Goal: Transaction & Acquisition: Subscribe to service/newsletter

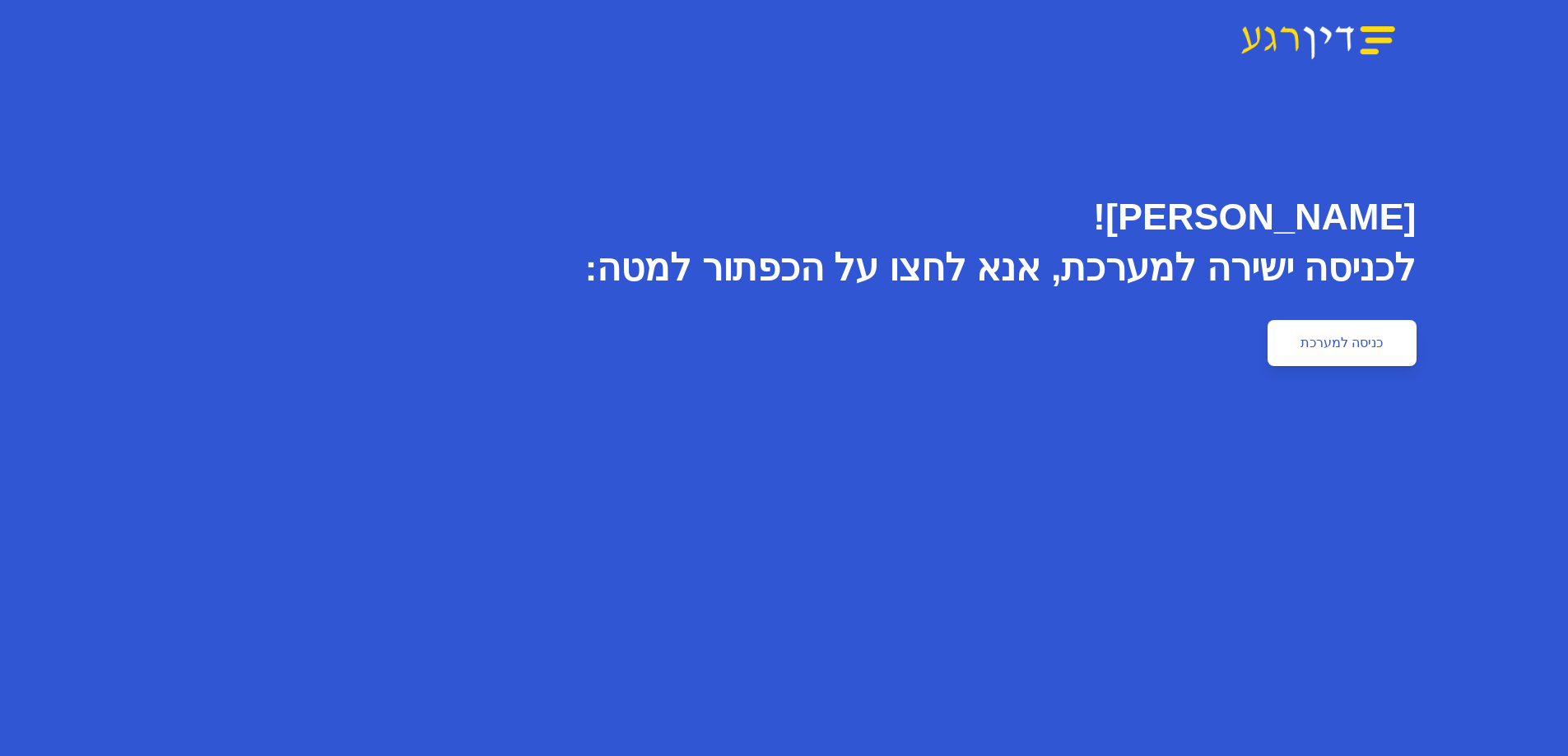
click at [1358, 353] on link "כניסה למערכת" at bounding box center [1342, 343] width 148 height 46
click at [1343, 346] on link "כניסה למערכת" at bounding box center [1342, 343] width 148 height 46
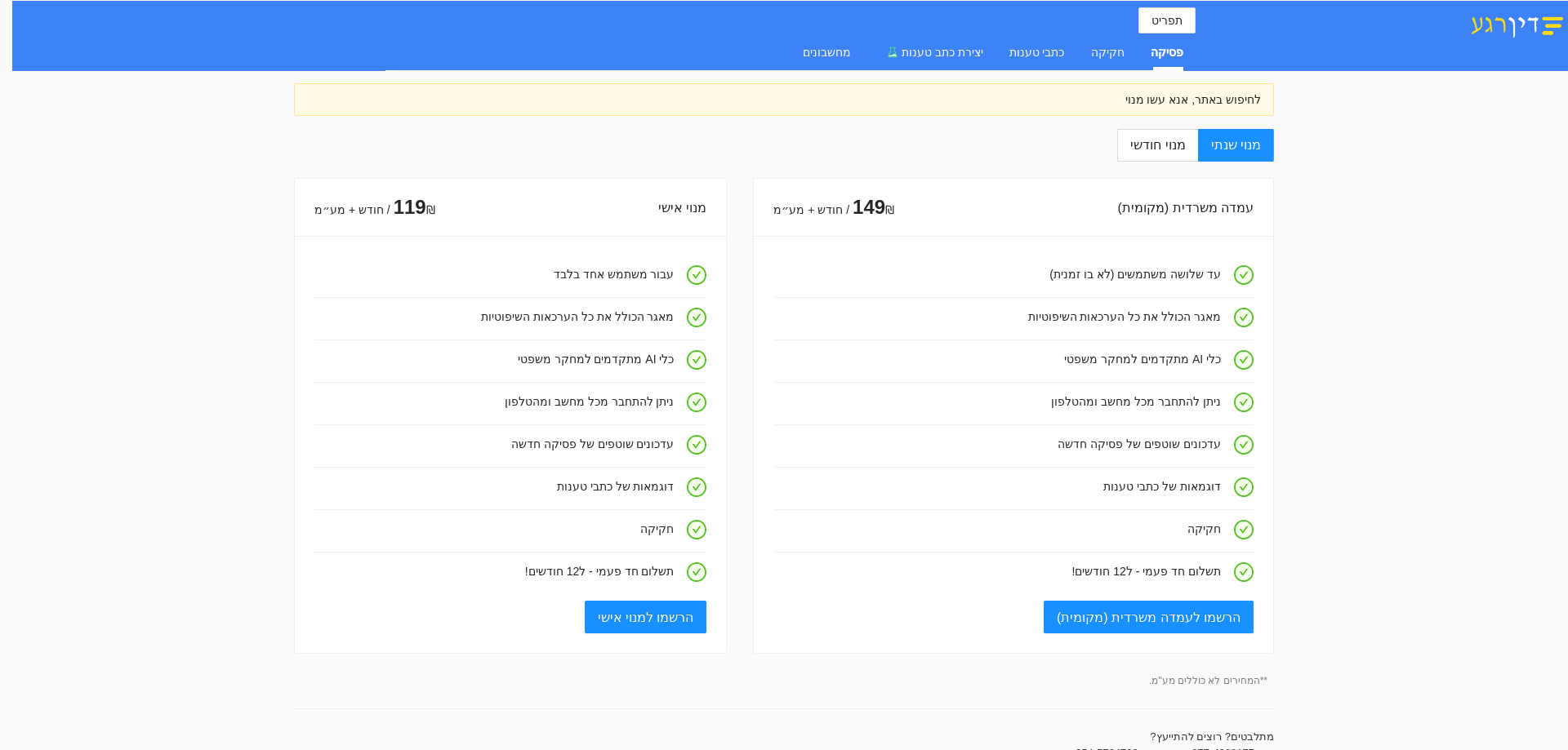
click at [1168, 52] on div "פסיקה" at bounding box center [1166, 51] width 33 height 18
click at [1181, 161] on div "מנוי שנתי מנוי חודשי עמדה משרדית (מקומית) 149 ₪ / חודש + מע״מ עד שלושה משתמשים …" at bounding box center [783, 740] width 980 height 1223
click at [1180, 155] on label "מנוי חודשי" at bounding box center [1157, 144] width 80 height 33
click at [1196, 147] on input "מנוי חודשי" at bounding box center [1197, 146] width 2 height 2
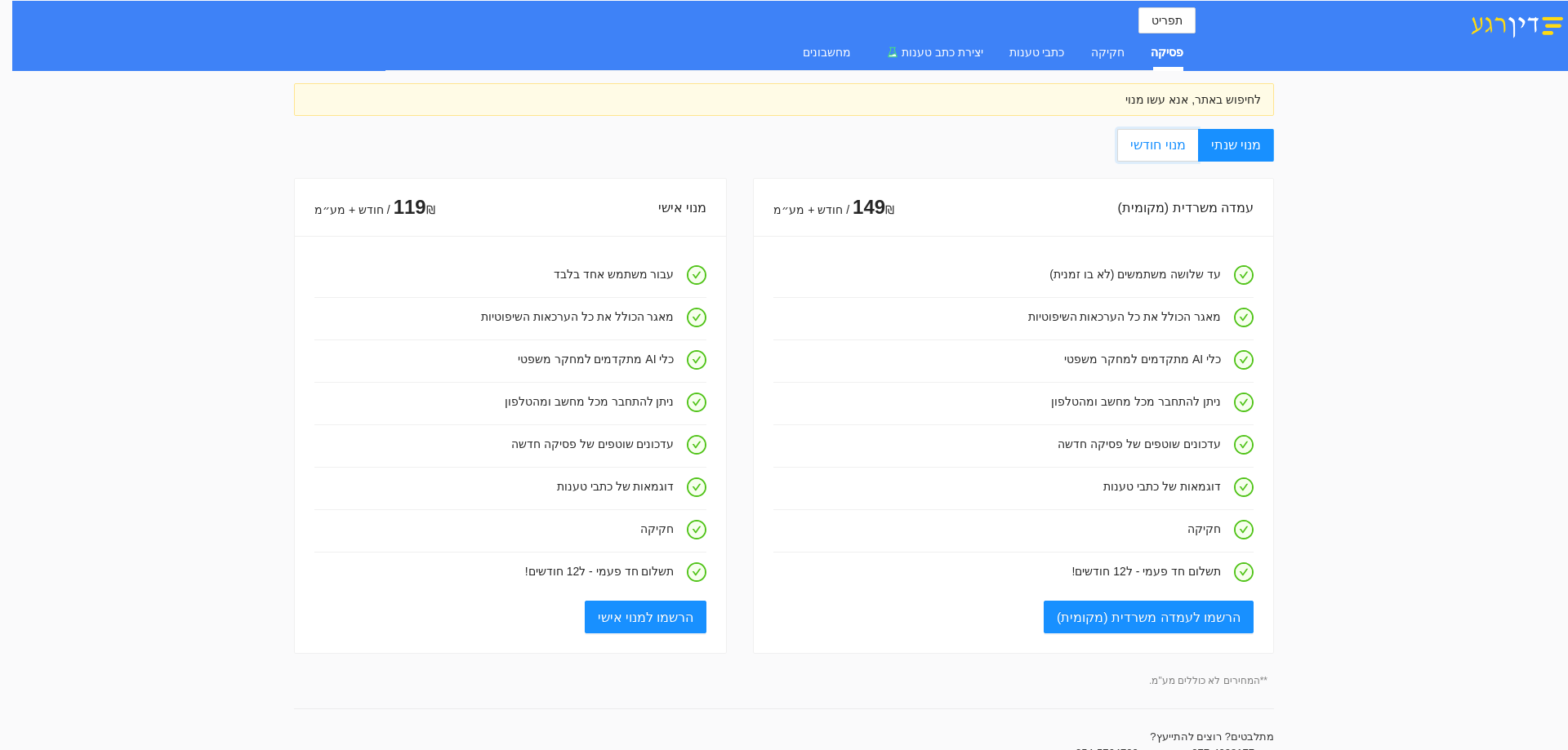
radio input "true"
click at [1229, 134] on label "מנוי שנתי" at bounding box center [1235, 144] width 76 height 33
click at [1272, 145] on input "מנוי שנתי" at bounding box center [1272, 146] width 2 height 2
radio input "true"
radio input "false"
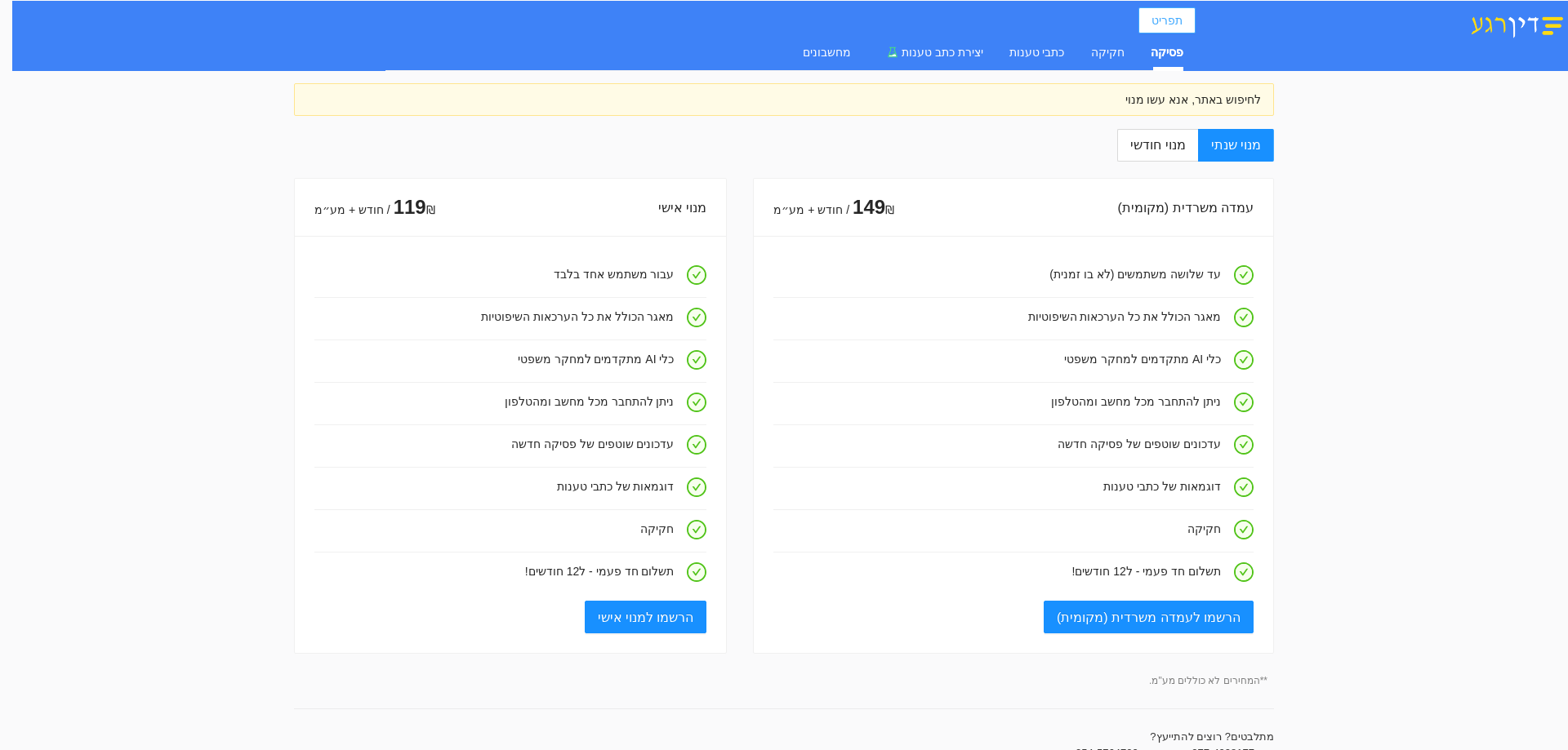
click at [1164, 20] on span "תפריט" at bounding box center [1166, 20] width 31 height 18
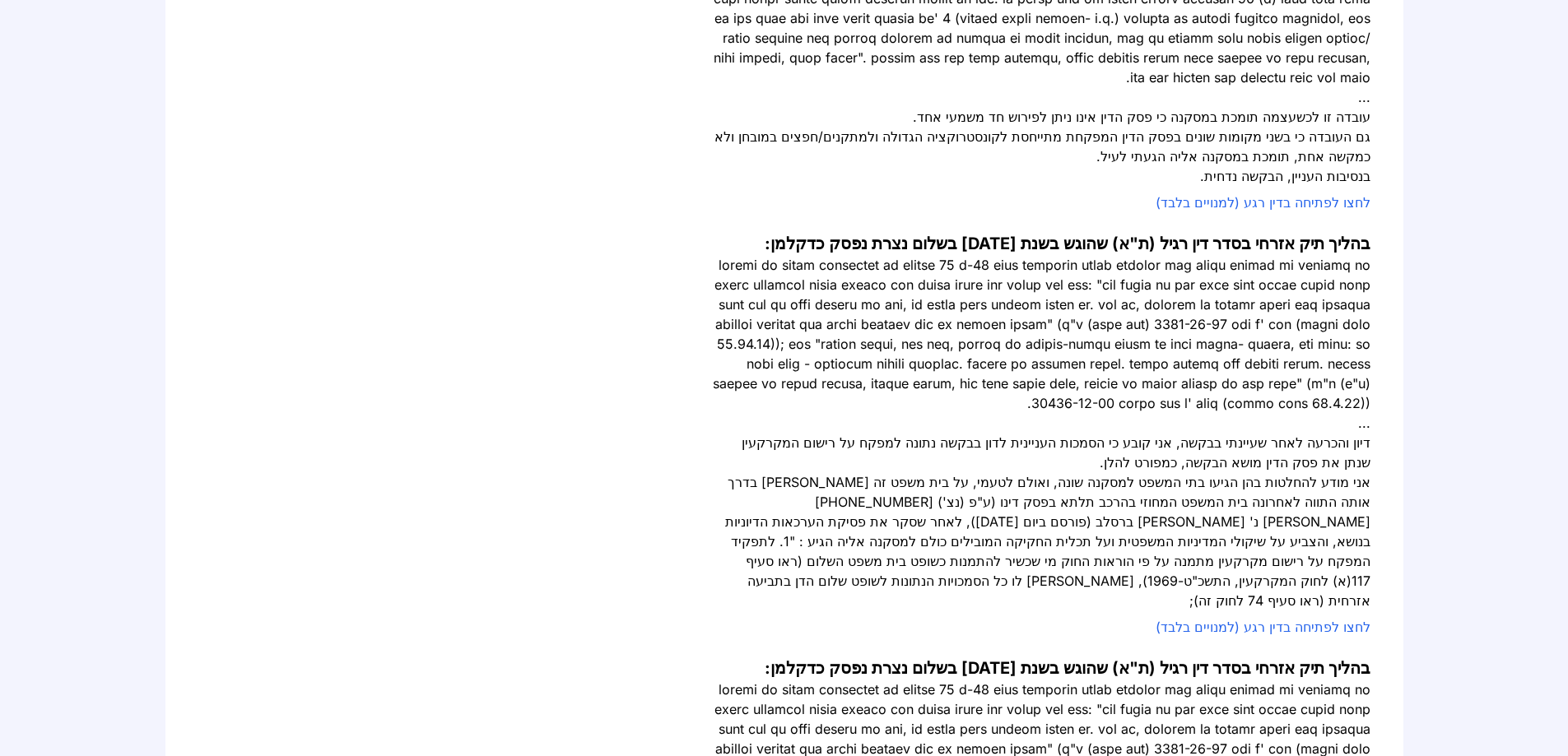
scroll to position [411, 0]
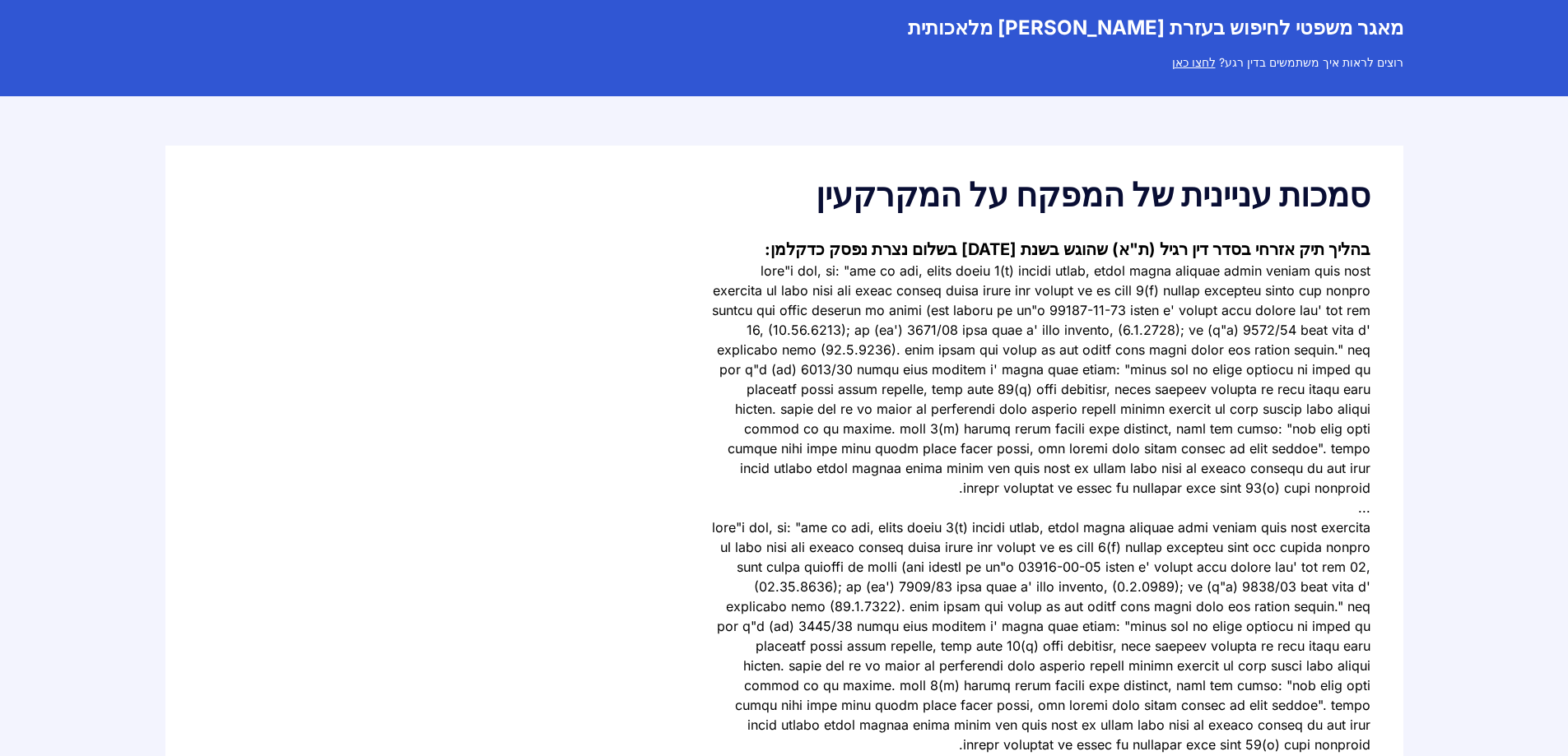
scroll to position [83, 0]
